Goal: Task Accomplishment & Management: Manage account settings

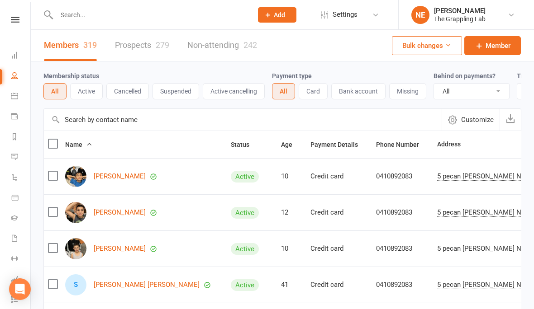
select select "100"
click at [158, 42] on div "280" at bounding box center [163, 45] width 14 height 10
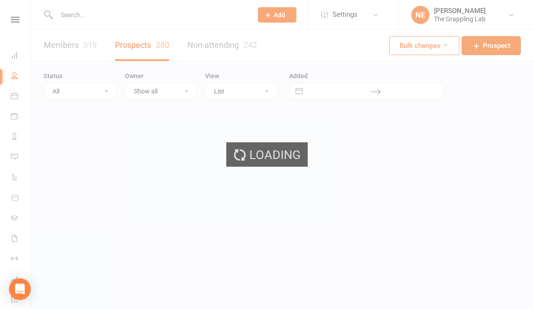
select select "100"
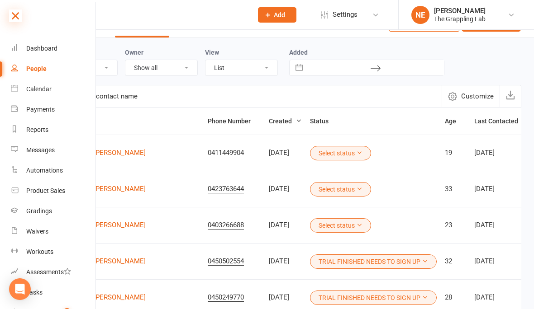
click at [16, 10] on icon at bounding box center [15, 16] width 13 height 13
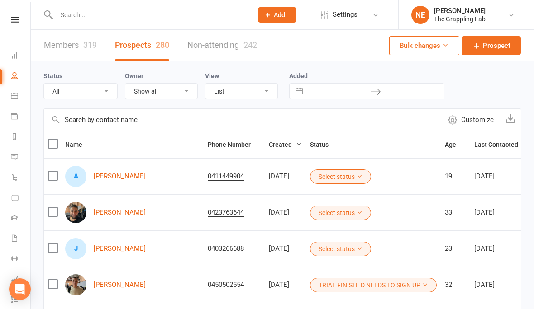
click at [71, 22] on div at bounding box center [144, 14] width 203 height 29
click at [81, 10] on input "text" at bounding box center [150, 15] width 192 height 13
type input "2"
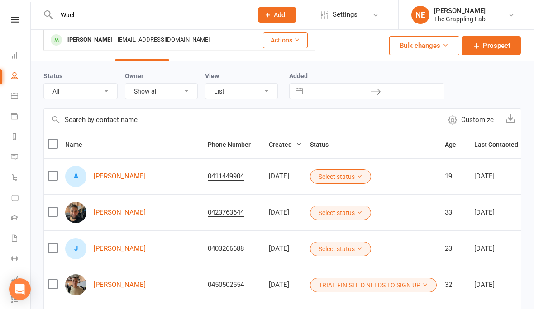
type input "Wael"
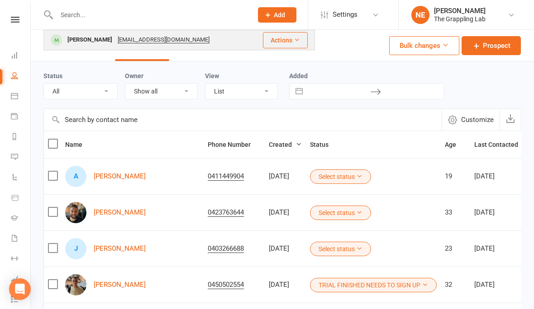
click at [79, 42] on link "Members 319" at bounding box center [70, 45] width 53 height 31
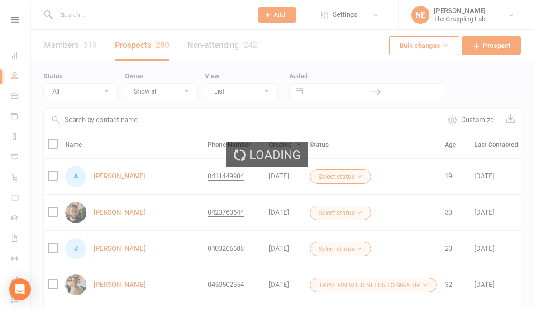
select select "100"
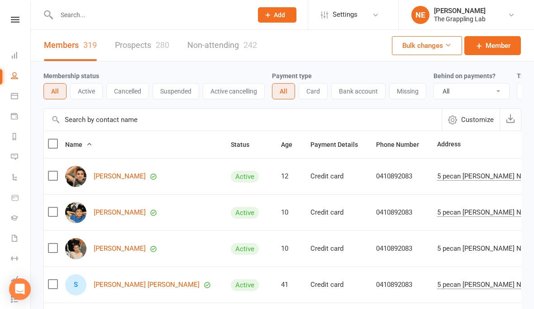
click at [81, 12] on input "text" at bounding box center [150, 15] width 192 height 13
click at [81, 14] on input "text" at bounding box center [150, 15] width 192 height 13
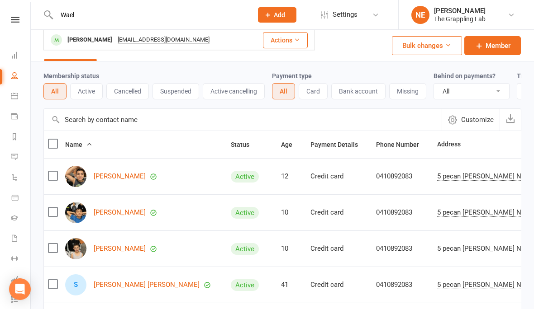
type input "Wael"
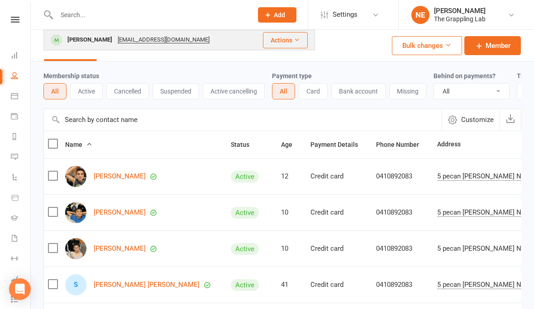
click at [82, 40] on link "Members 319" at bounding box center [70, 45] width 53 height 31
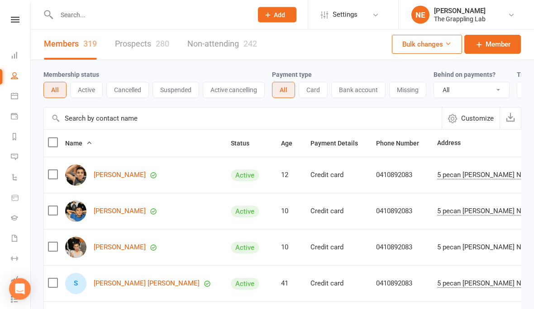
click at [76, 13] on input "text" at bounding box center [150, 15] width 192 height 13
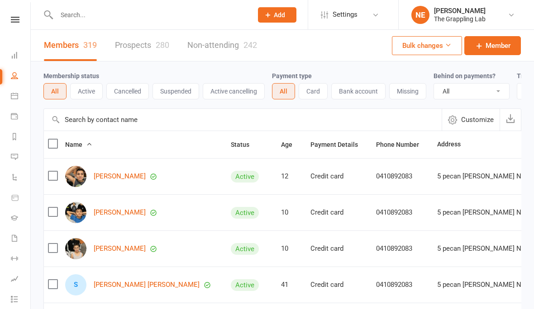
select select "100"
click at [119, 23] on div at bounding box center [144, 14] width 203 height 29
click at [82, 12] on input "text" at bounding box center [150, 15] width 192 height 13
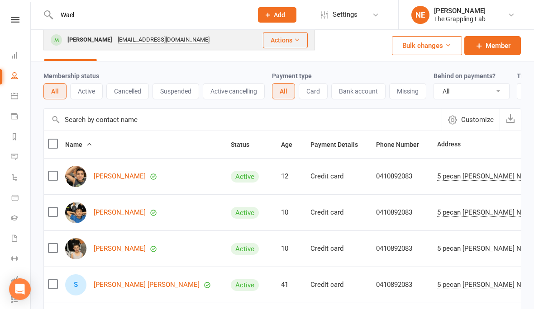
type input "Wael"
click at [79, 38] on div "[PERSON_NAME]" at bounding box center [90, 39] width 50 height 13
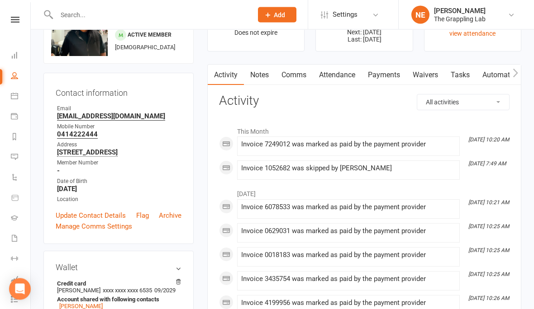
scroll to position [51, 0]
click at [386, 75] on link "Payments" at bounding box center [384, 75] width 45 height 21
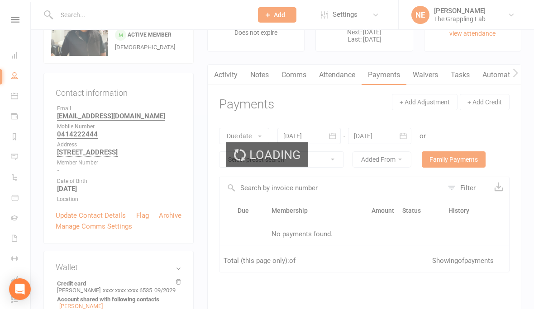
click at [229, 72] on div "Loading" at bounding box center [267, 154] width 534 height 309
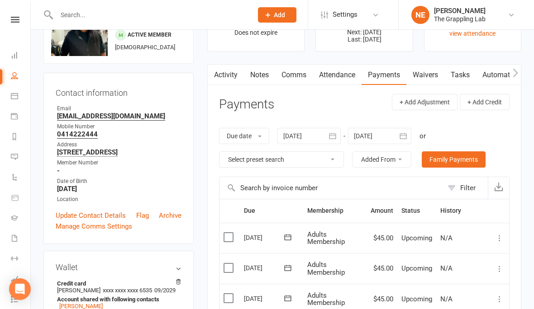
click at [226, 76] on link "Activity" at bounding box center [226, 75] width 36 height 21
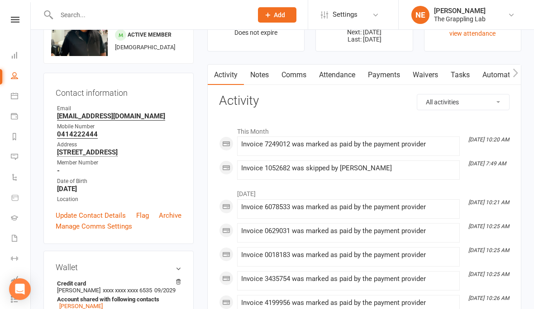
click at [322, 154] on li "[DATE] 10:20 AM Invoice 7249012 was marked as paid by the payment provider" at bounding box center [348, 146] width 223 height 19
click at [385, 72] on link "Payments" at bounding box center [384, 75] width 45 height 21
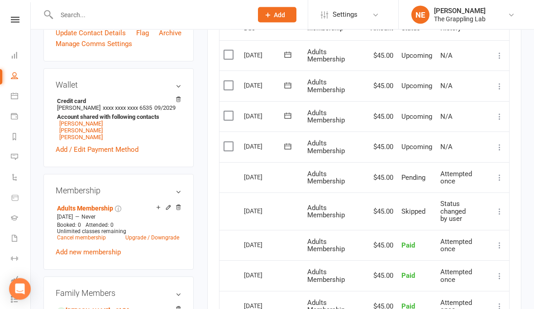
scroll to position [233, 0]
click at [503, 143] on icon at bounding box center [499, 147] width 9 height 9
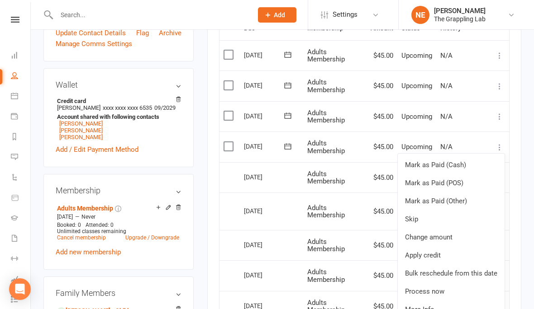
click at [521, 124] on div "Activity Notes Comms Attendance Payments Waivers Tasks Automations Workouts Gra…" at bounding box center [364, 180] width 314 height 599
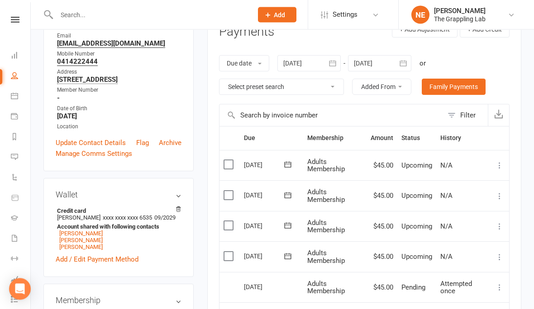
scroll to position [124, 0]
click at [465, 85] on link "Family Payments" at bounding box center [454, 87] width 64 height 16
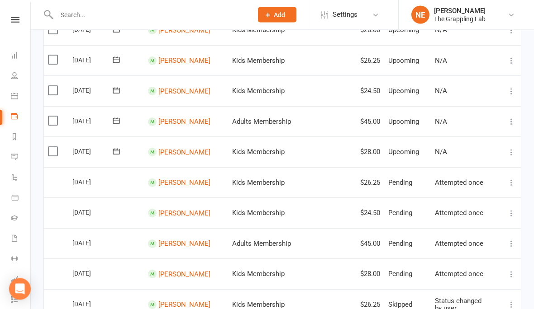
scroll to position [471, 0]
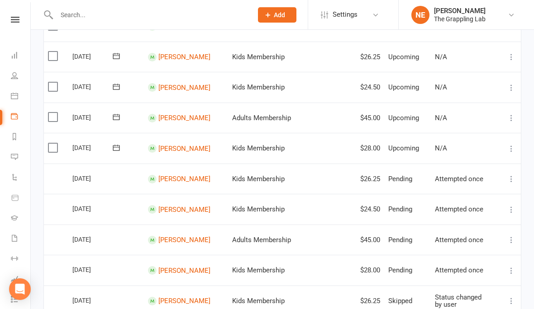
click at [509, 145] on icon at bounding box center [511, 148] width 9 height 9
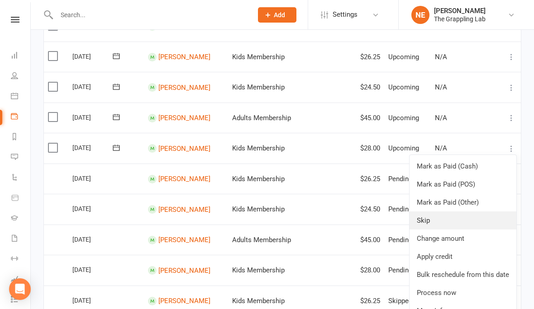
click at [431, 214] on link "Skip" at bounding box center [462, 221] width 107 height 18
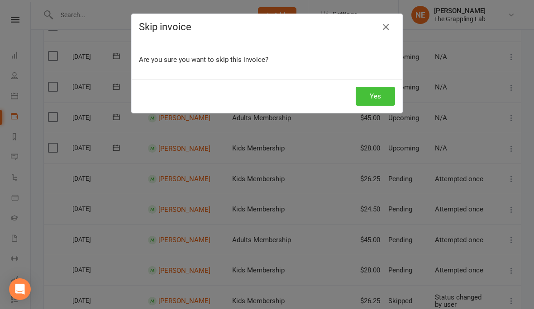
click at [376, 99] on button "Yes" at bounding box center [375, 96] width 39 height 19
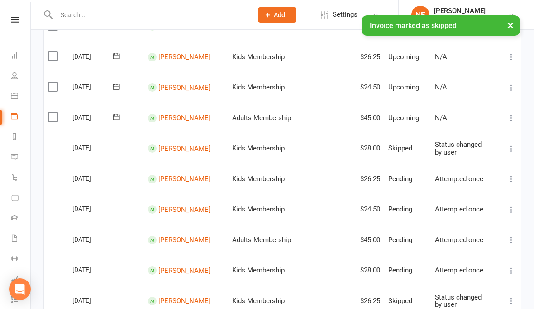
click at [513, 107] on td "Mark as Paid (Cash) [PERSON_NAME] as Paid (POS) Mark as Paid (Other) Skip Chang…" at bounding box center [509, 118] width 23 height 31
click at [510, 114] on icon at bounding box center [511, 118] width 9 height 9
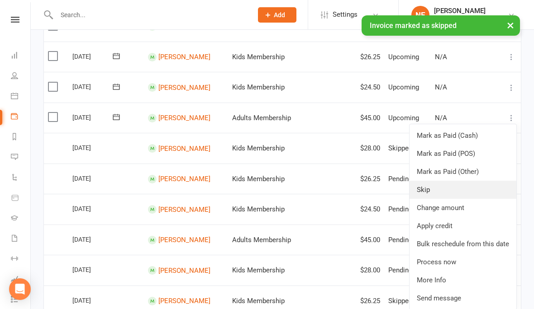
click at [431, 185] on link "Skip" at bounding box center [462, 190] width 107 height 18
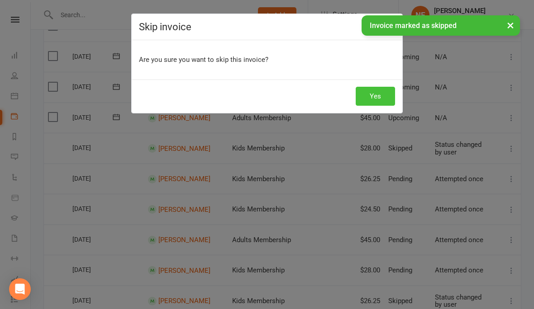
click at [376, 98] on button "Yes" at bounding box center [375, 96] width 39 height 19
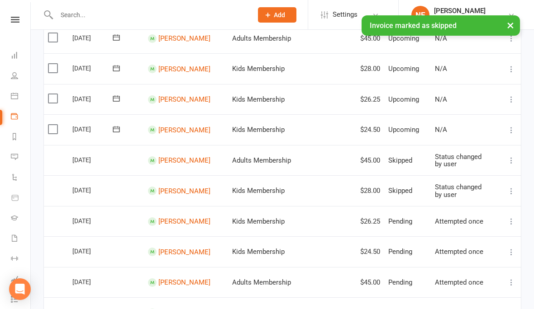
scroll to position [427, 0]
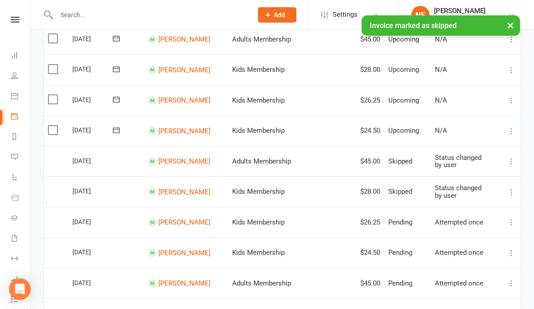
click at [511, 127] on icon at bounding box center [511, 131] width 9 height 9
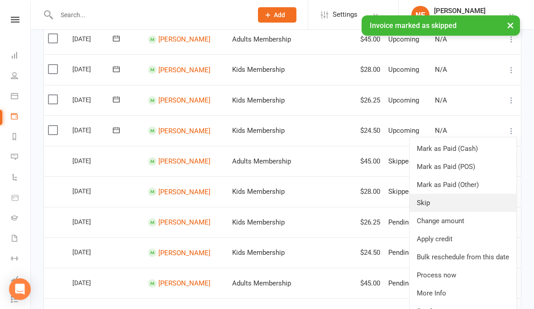
click at [429, 194] on link "Skip" at bounding box center [462, 203] width 107 height 18
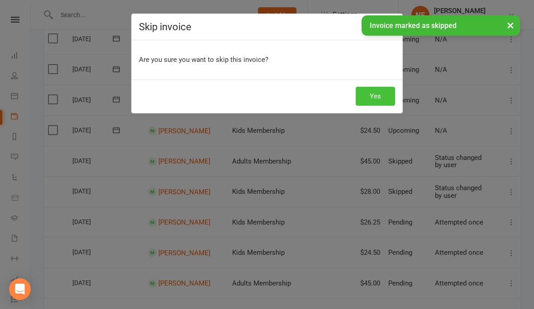
click at [381, 92] on button "Yes" at bounding box center [375, 96] width 39 height 19
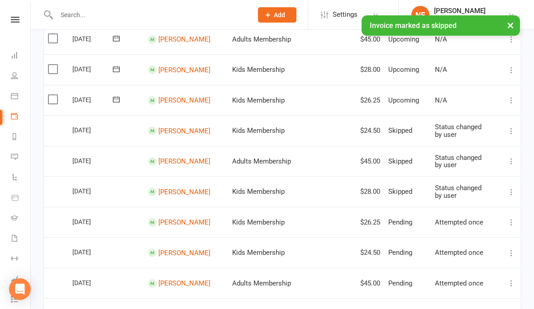
click at [509, 96] on icon at bounding box center [511, 100] width 9 height 9
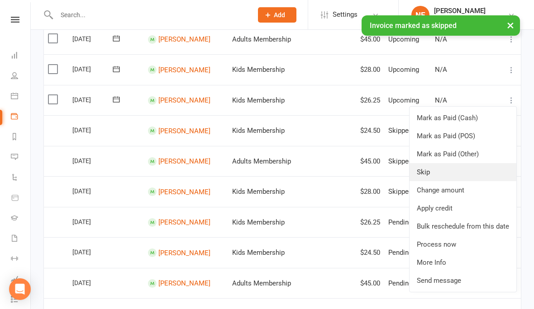
click at [434, 168] on link "Skip" at bounding box center [462, 172] width 107 height 18
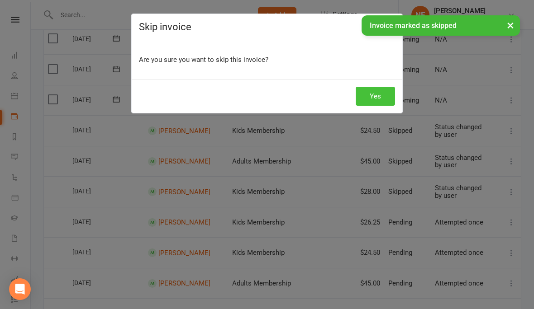
click at [378, 101] on button "Yes" at bounding box center [375, 96] width 39 height 19
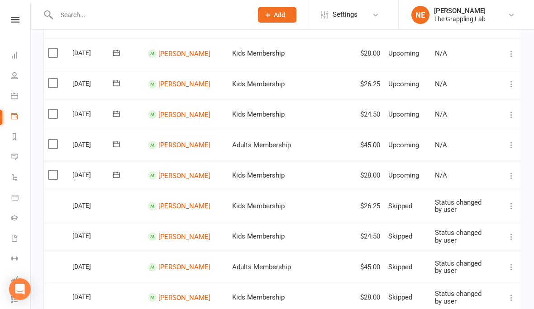
scroll to position [317, 0]
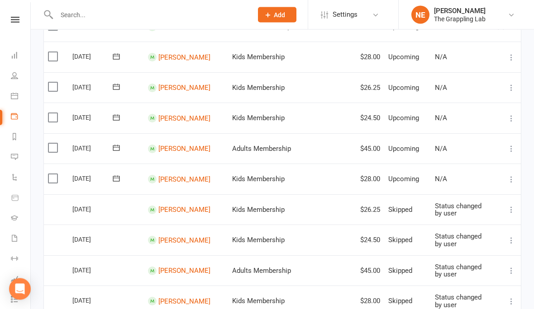
click at [511, 176] on icon at bounding box center [511, 180] width 9 height 9
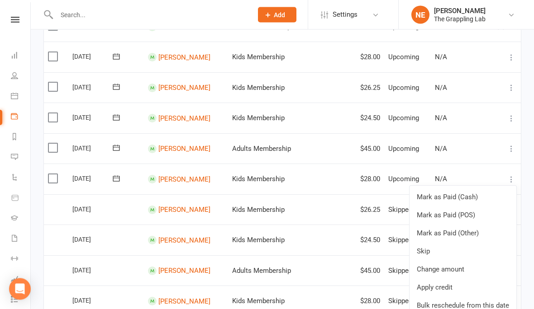
scroll to position [318, 0]
click at [444, 166] on td "N/A" at bounding box center [464, 179] width 67 height 31
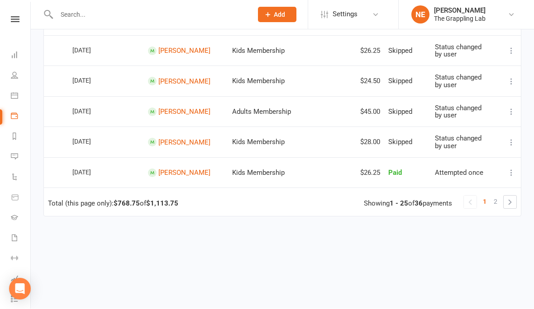
scroll to position [720, 0]
click at [492, 196] on link "2" at bounding box center [495, 202] width 11 height 13
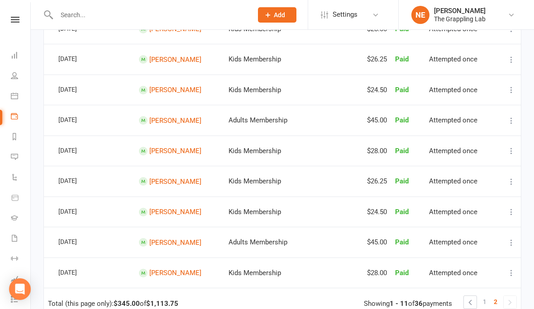
scroll to position [196, 0]
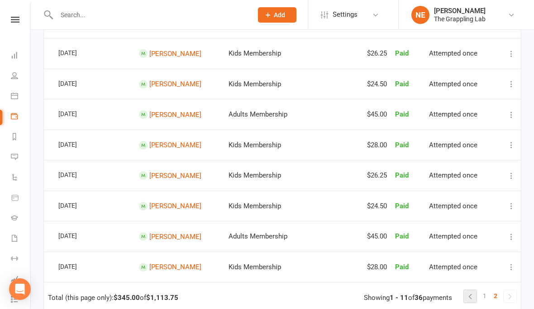
click at [468, 290] on link at bounding box center [470, 296] width 13 height 13
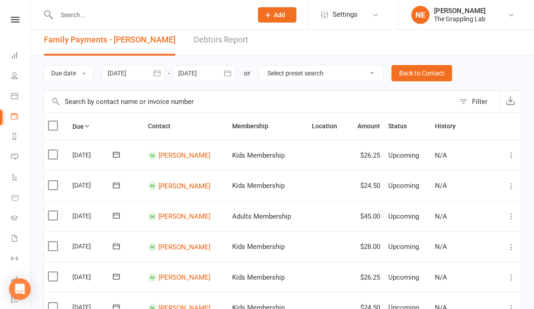
scroll to position [0, 0]
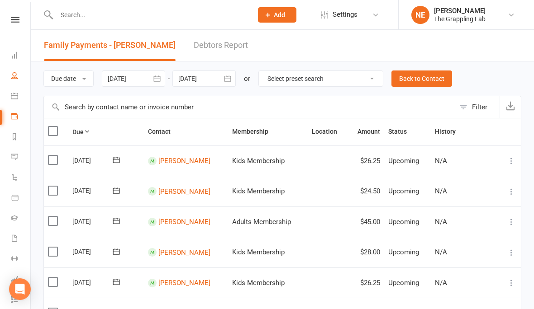
click at [20, 80] on link "People" at bounding box center [21, 77] width 20 height 20
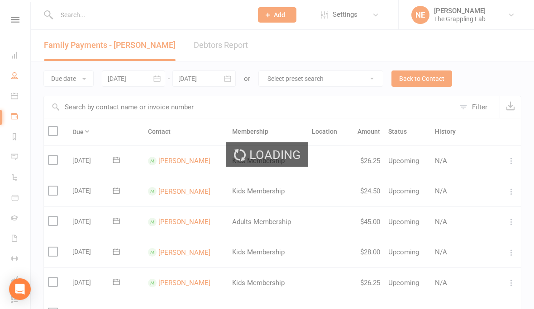
select select "100"
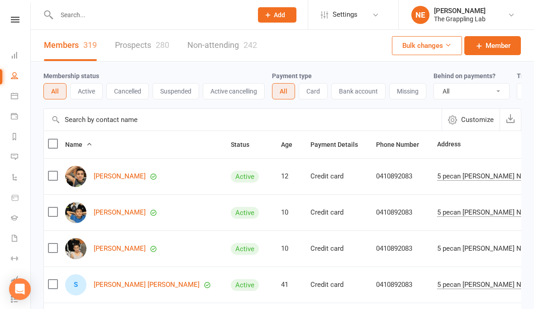
click at [154, 47] on link "Prospects 280" at bounding box center [142, 45] width 54 height 31
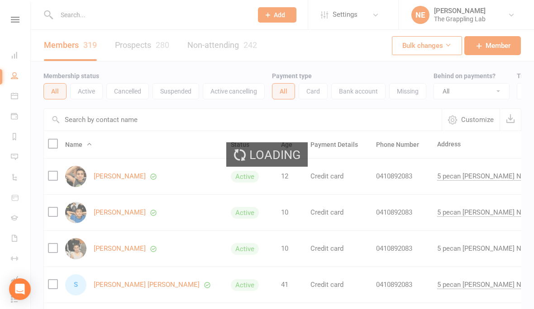
select select "100"
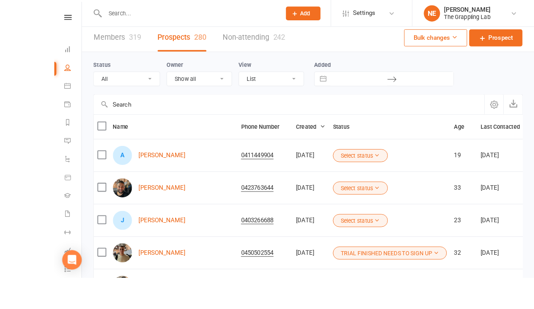
scroll to position [25, 0]
